Goal: Book appointment/travel/reservation

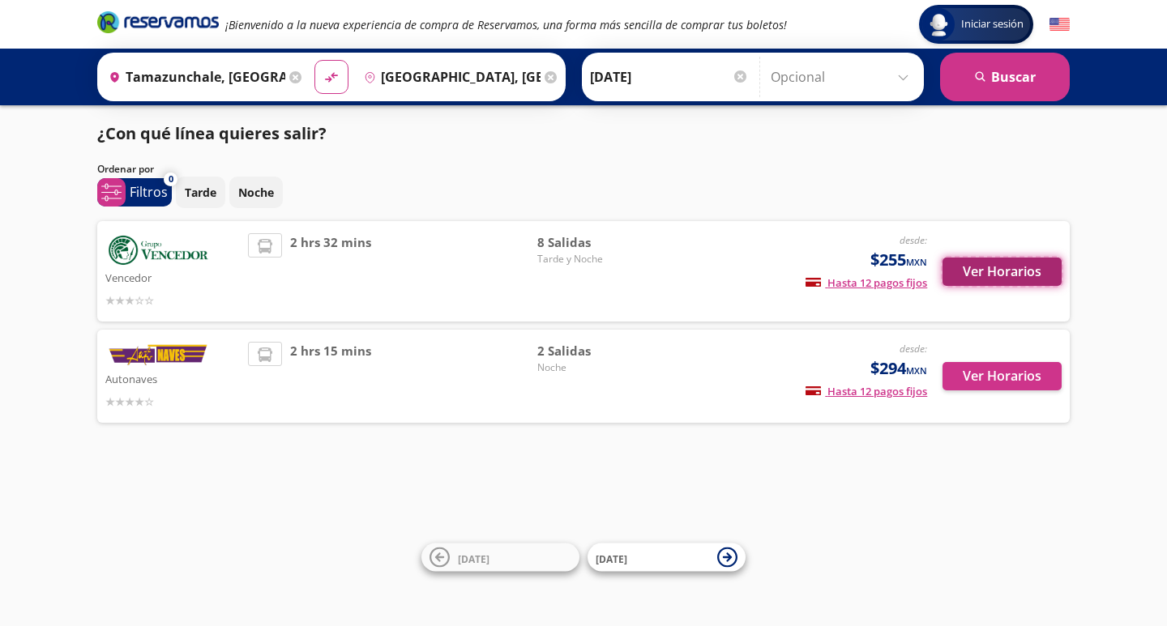
click at [1015, 270] on button "Ver Horarios" at bounding box center [1002, 272] width 119 height 28
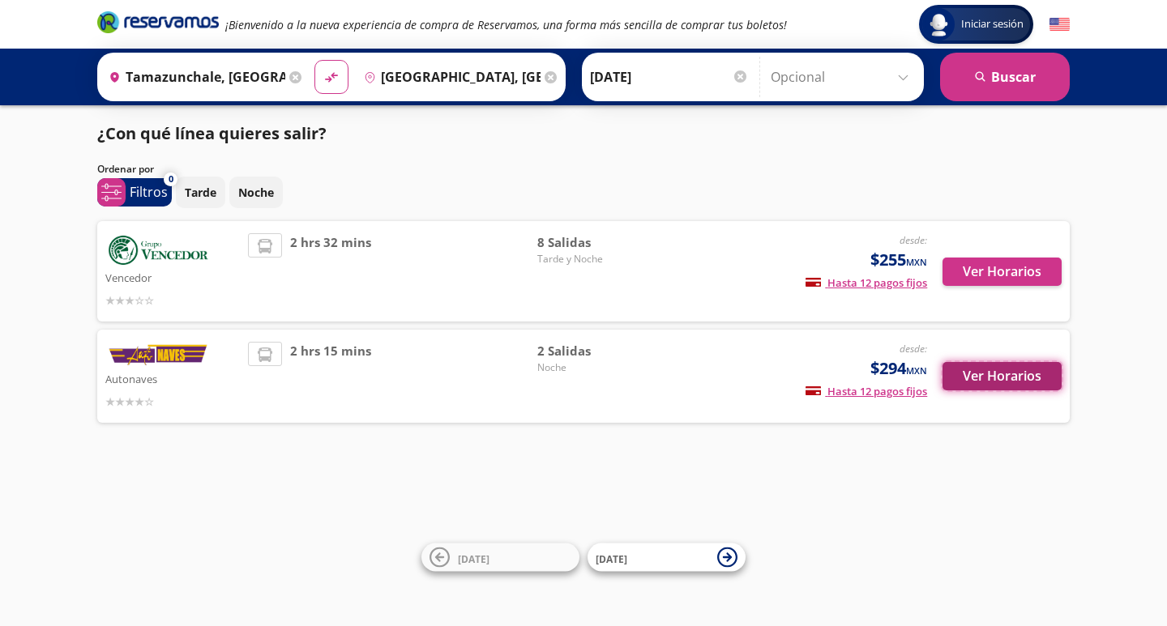
click at [991, 374] on button "Ver Horarios" at bounding box center [1002, 376] width 119 height 28
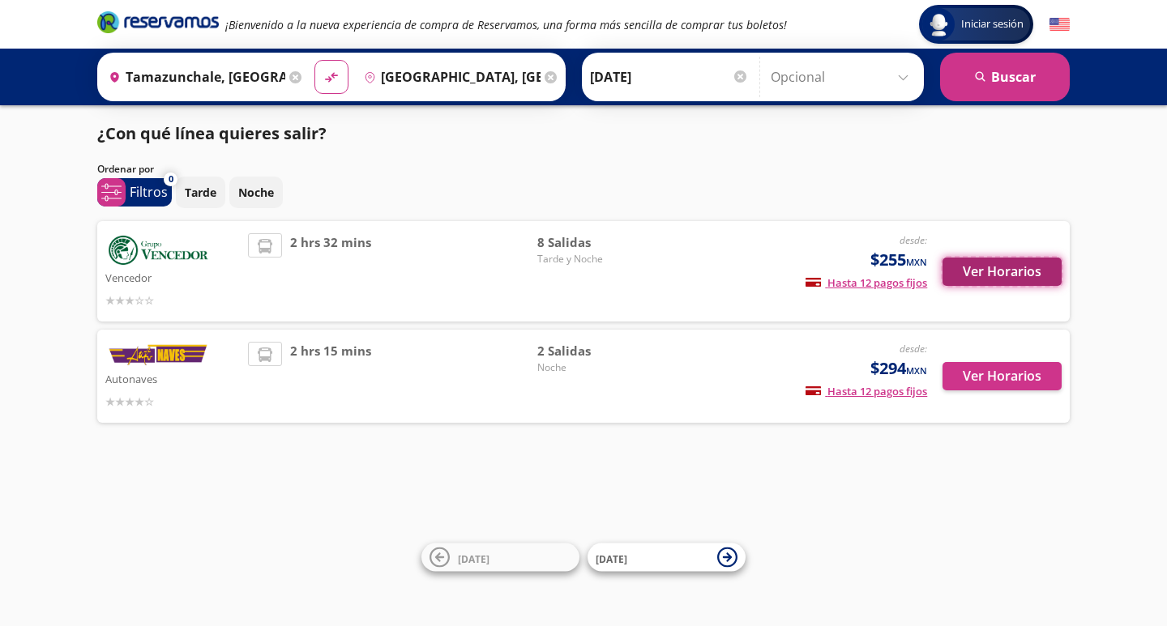
click at [1010, 276] on button "Ver Horarios" at bounding box center [1002, 272] width 119 height 28
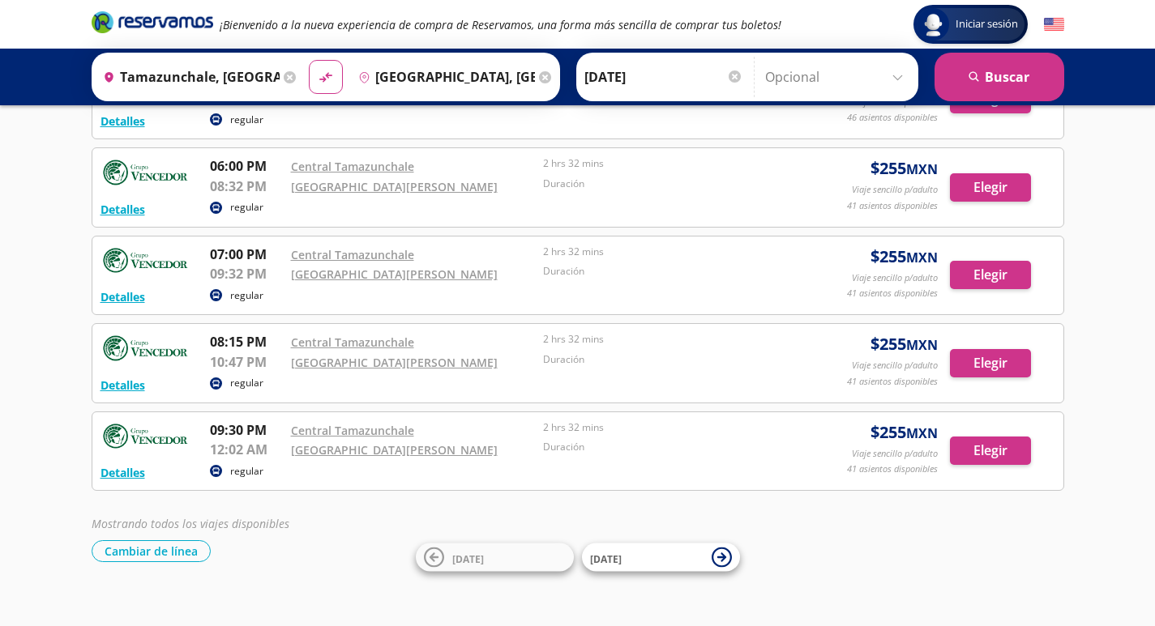
scroll to position [239, 0]
